Goal: Information Seeking & Learning: Learn about a topic

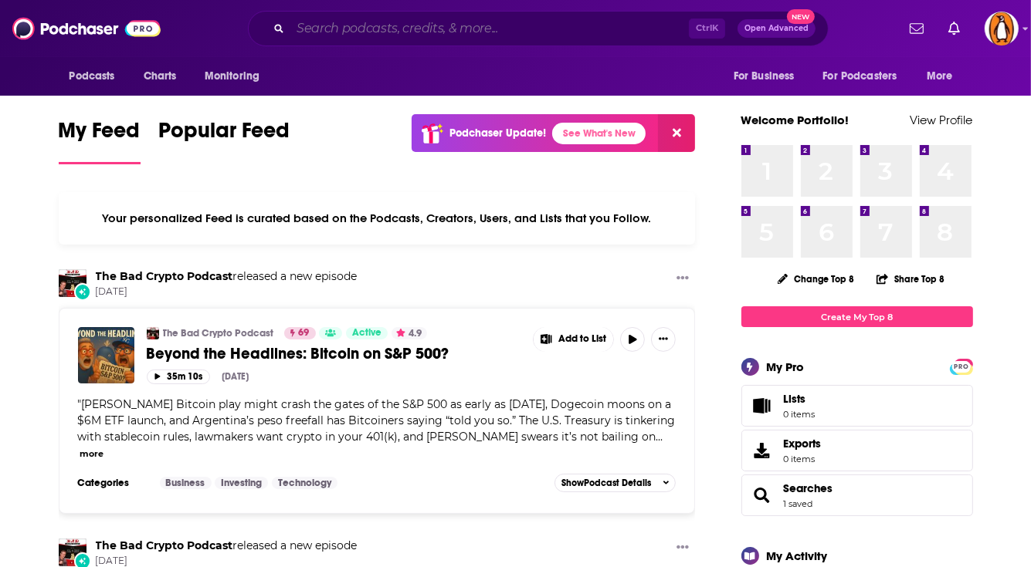
click at [404, 31] on input "Search podcasts, credits, & more..." at bounding box center [489, 28] width 398 height 25
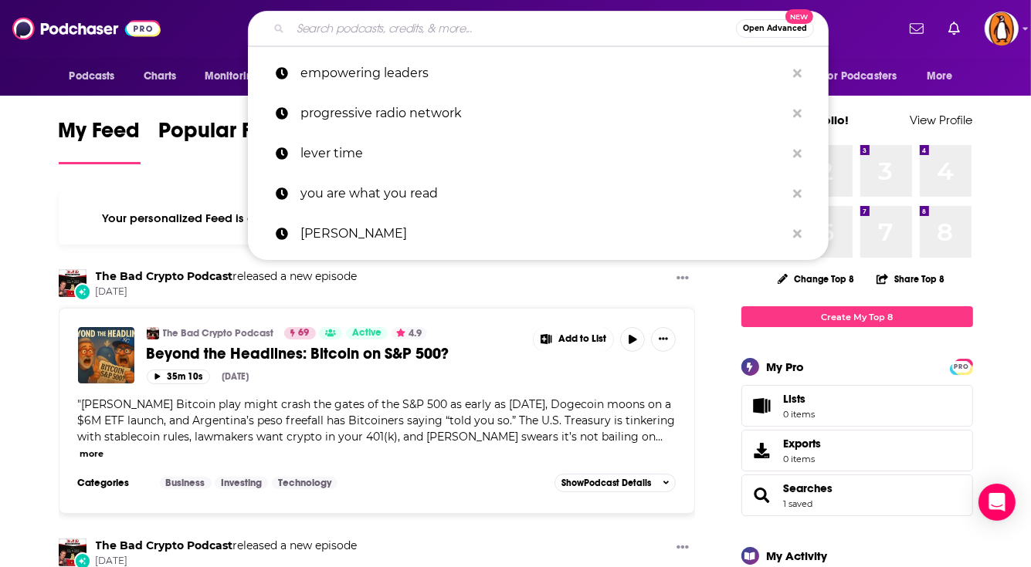
click at [340, 21] on input "Search podcasts, credits, & more..." at bounding box center [512, 28] width 445 height 25
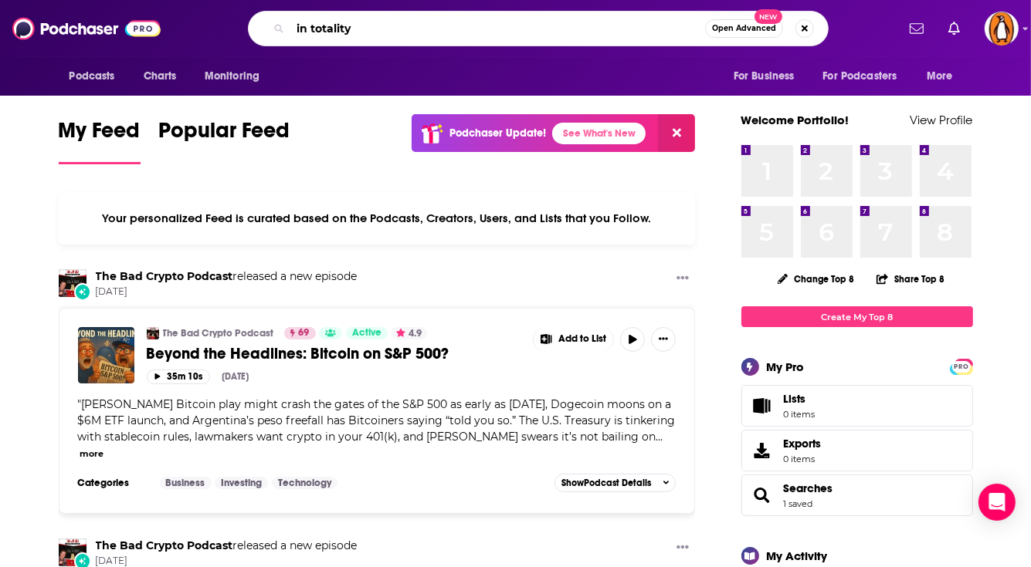
type input "in totality"
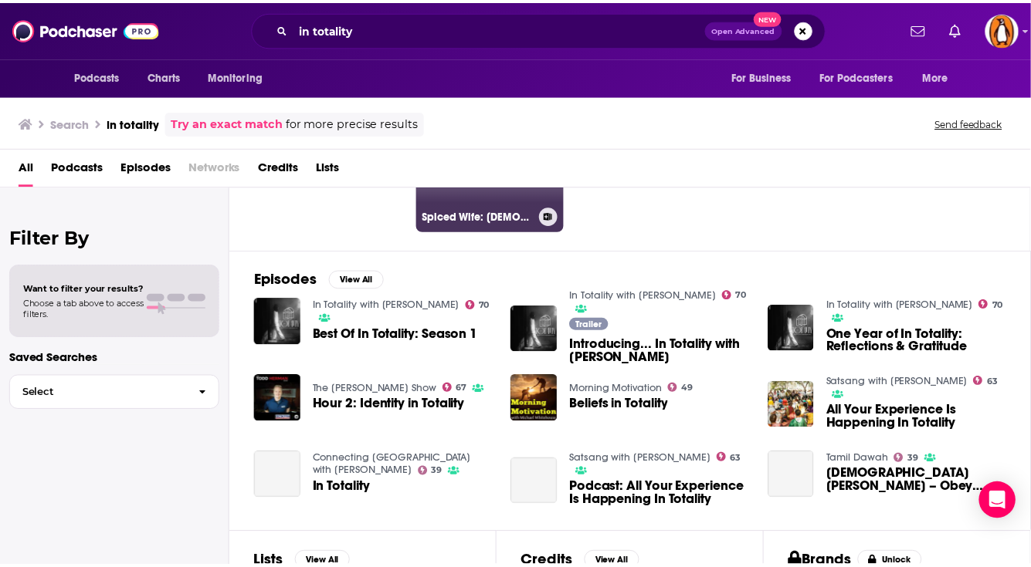
scroll to position [151, 0]
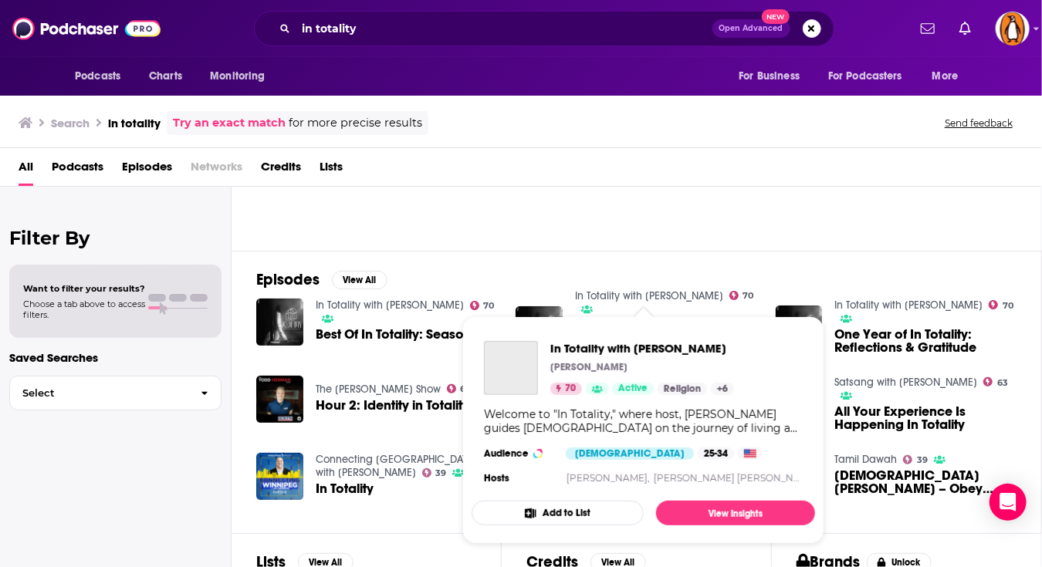
click at [614, 291] on link "In Totality with [PERSON_NAME]" at bounding box center [649, 295] width 148 height 13
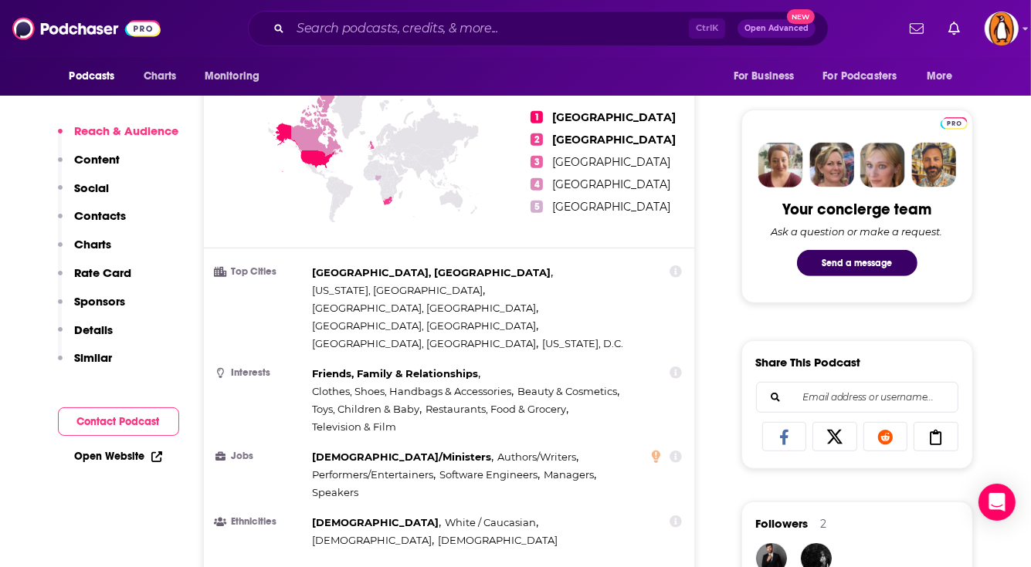
scroll to position [685, 0]
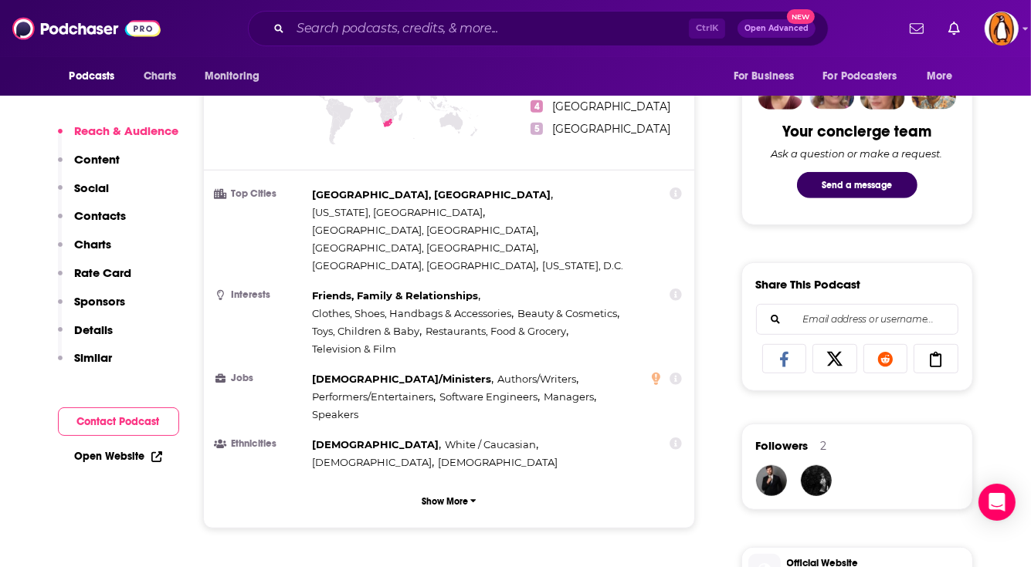
scroll to position [765, 0]
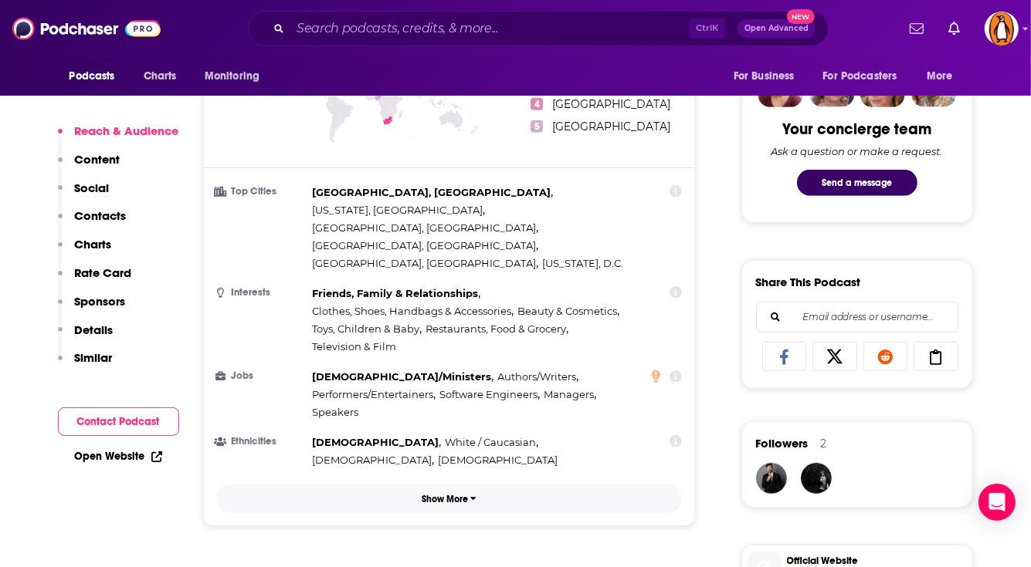
click at [476, 485] on button "Show More" at bounding box center [449, 499] width 466 height 29
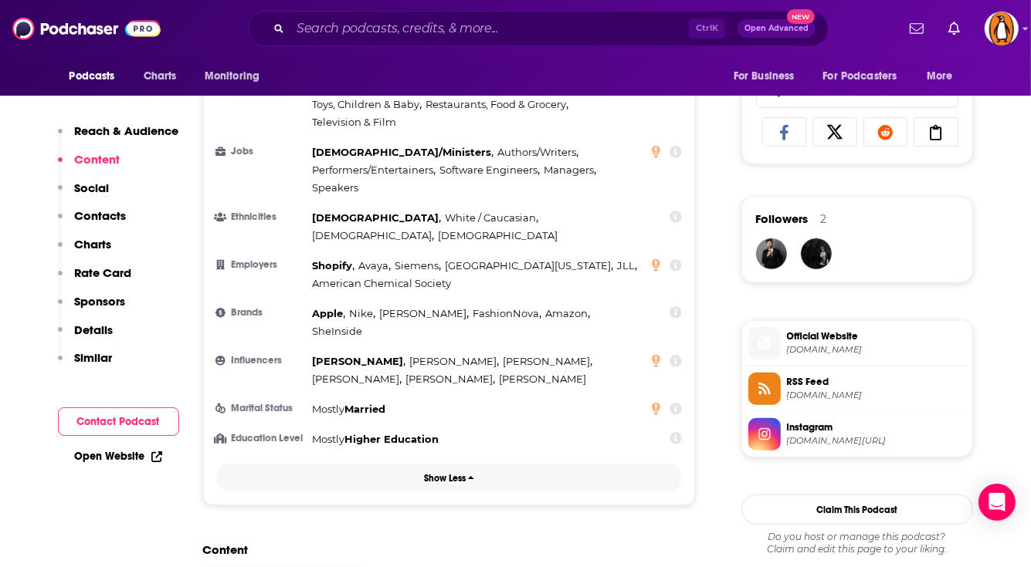
scroll to position [1141, 0]
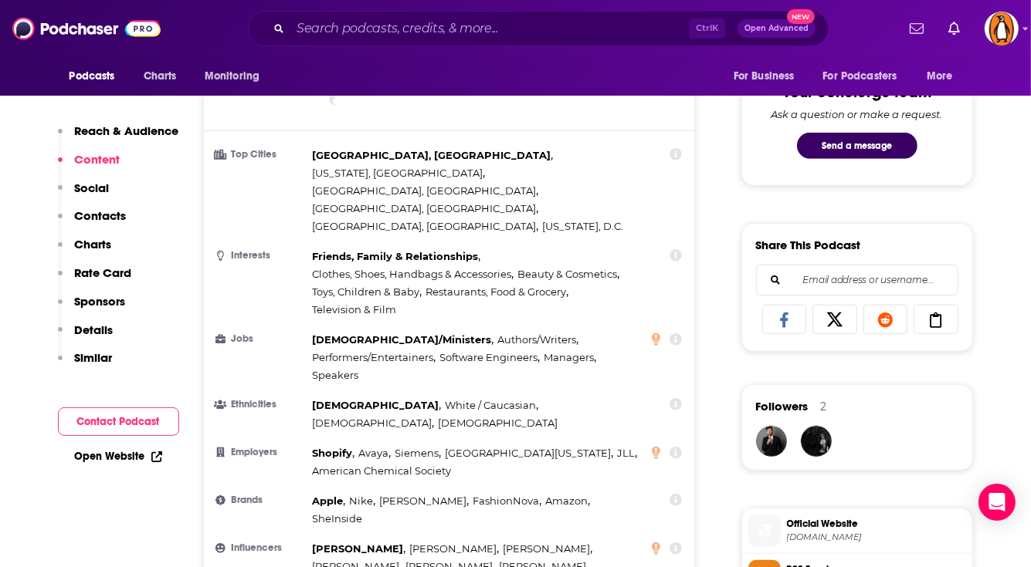
scroll to position [729, 0]
